Goal: Task Accomplishment & Management: Use online tool/utility

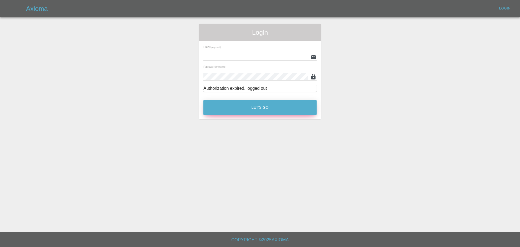
type input "[EMAIL_ADDRESS][DOMAIN_NAME]"
click at [243, 112] on button "Let's Go" at bounding box center [259, 107] width 113 height 15
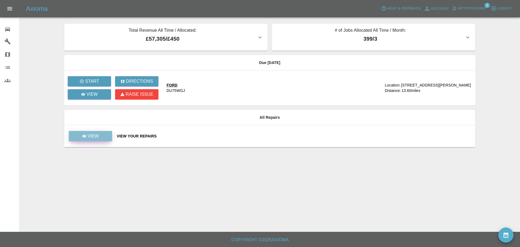
click at [92, 137] on p "View" at bounding box center [92, 136] width 11 height 7
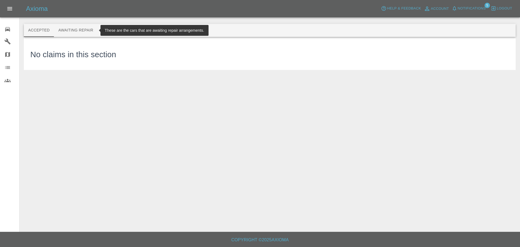
click at [75, 31] on button "Awaiting Repair" at bounding box center [76, 30] width 44 height 13
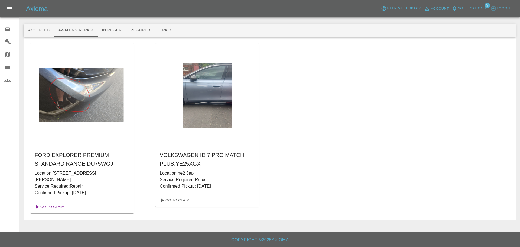
click at [58, 206] on link "Go To Claim" at bounding box center [49, 206] width 33 height 9
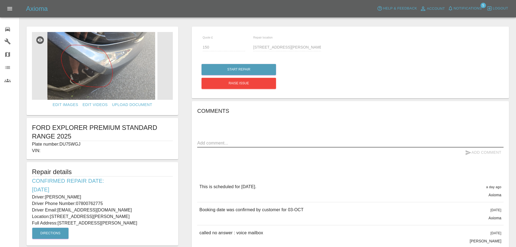
click at [215, 145] on textarea at bounding box center [350, 143] width 306 height 6
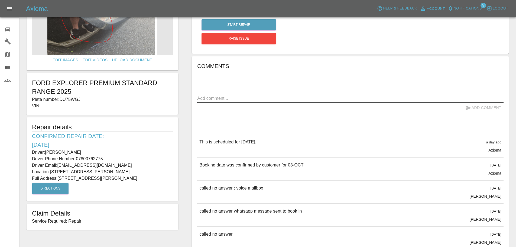
scroll to position [27, 0]
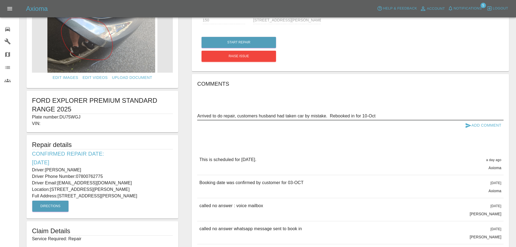
type textarea "Arrived to do repair, customers husband had taken car by mistake. Rebooked in f…"
click at [488, 125] on button "Add Comment" at bounding box center [483, 125] width 41 height 10
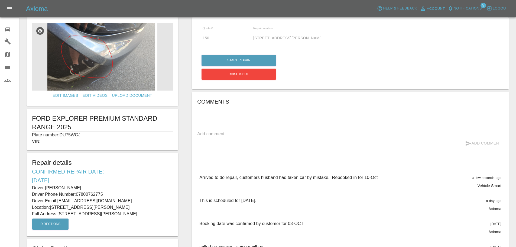
scroll to position [0, 0]
